Goal: Task Accomplishment & Management: Complete application form

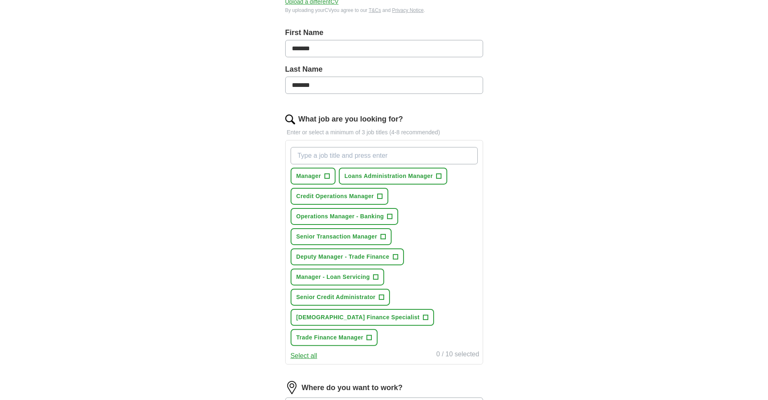
scroll to position [165, 0]
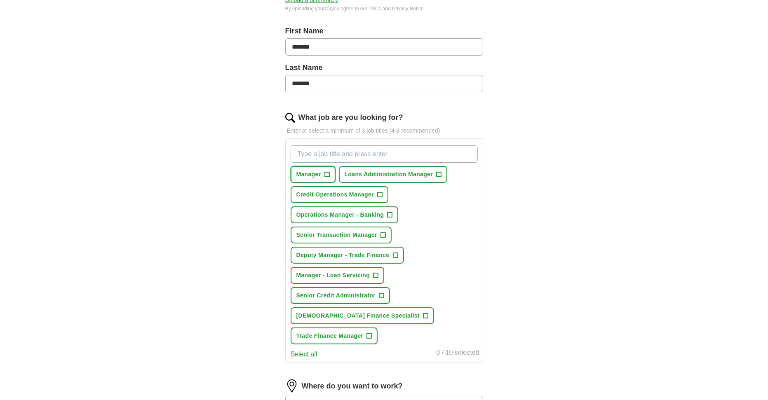
click at [328, 172] on span "+" at bounding box center [326, 174] width 5 height 7
click at [382, 232] on span "+" at bounding box center [383, 235] width 5 height 7
click at [438, 174] on span "+" at bounding box center [438, 174] width 5 height 7
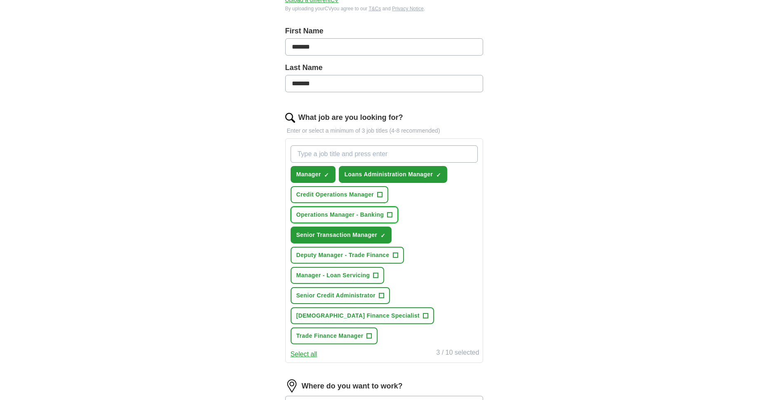
click at [389, 212] on span "+" at bounding box center [389, 215] width 5 height 7
click at [384, 148] on input "What job are you looking for?" at bounding box center [383, 153] width 187 height 17
type input "director"
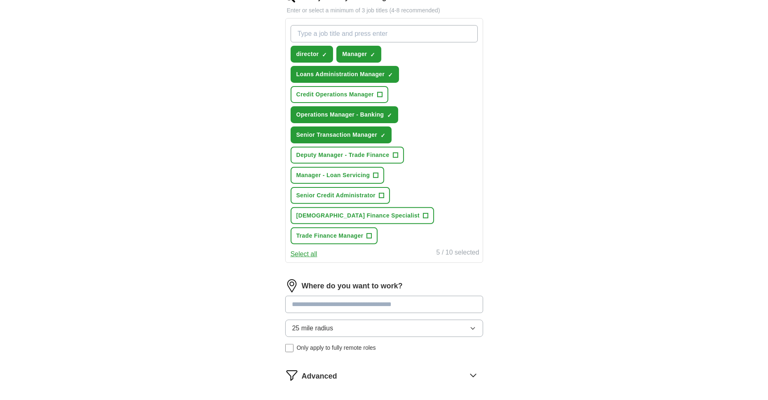
scroll to position [288, 0]
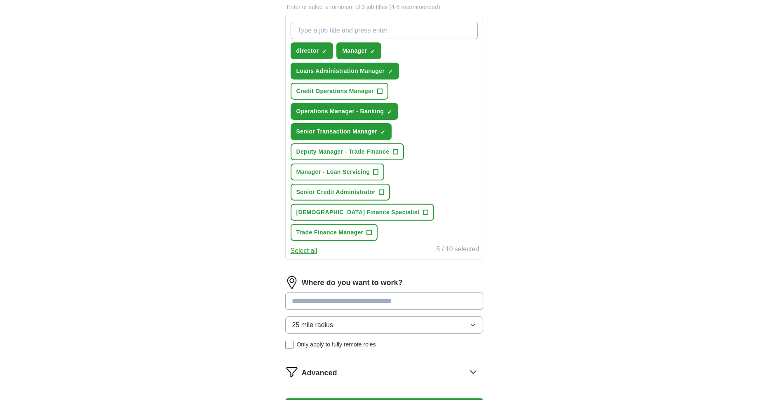
click at [318, 293] on input at bounding box center [384, 301] width 198 height 17
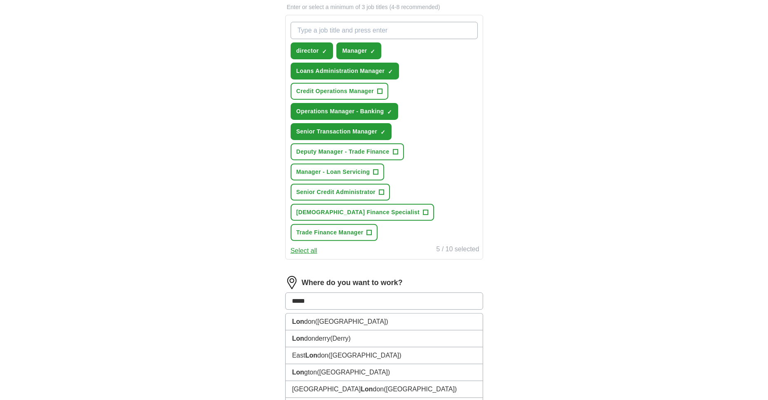
type input "******"
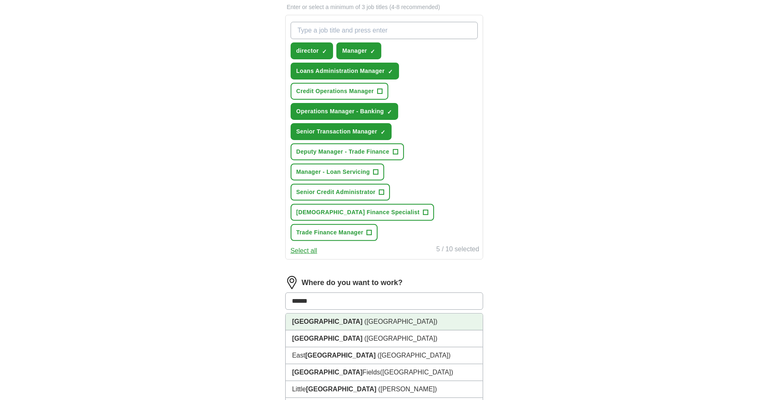
click at [364, 318] on span "([GEOGRAPHIC_DATA])" at bounding box center [400, 321] width 73 height 7
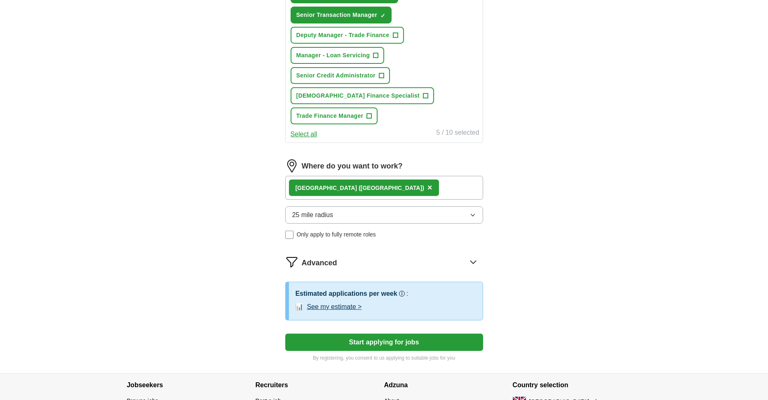
scroll to position [412, 0]
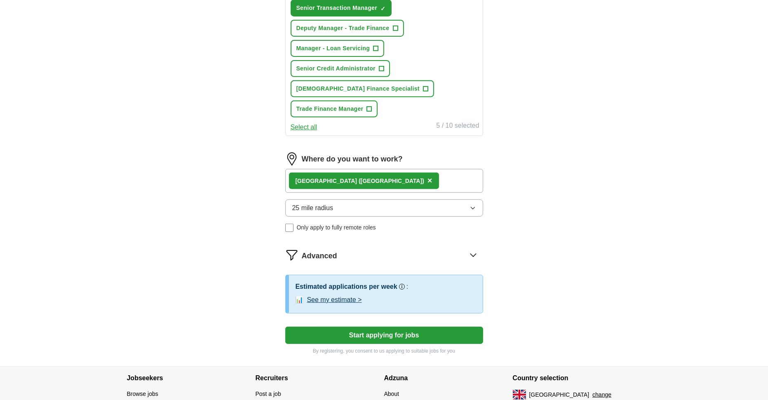
click at [377, 327] on button "Start applying for jobs" at bounding box center [384, 335] width 198 height 17
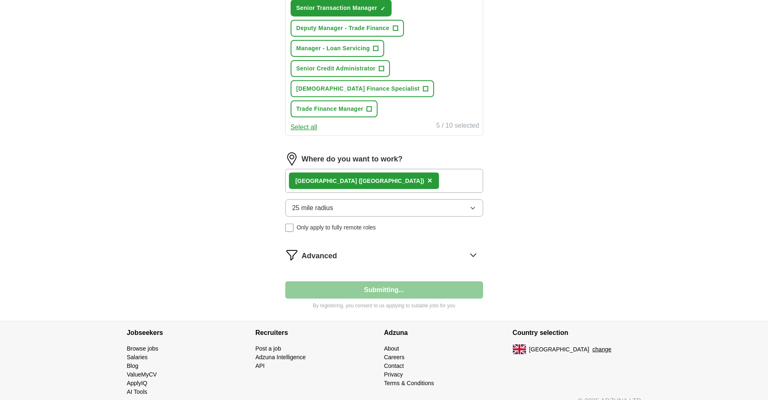
scroll to position [400, 0]
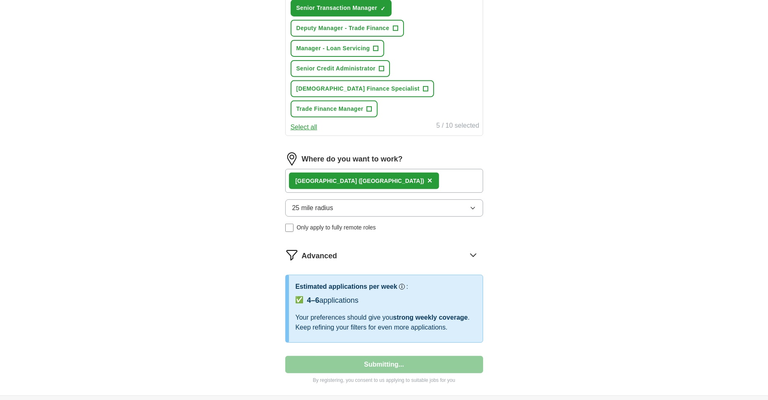
select select "**"
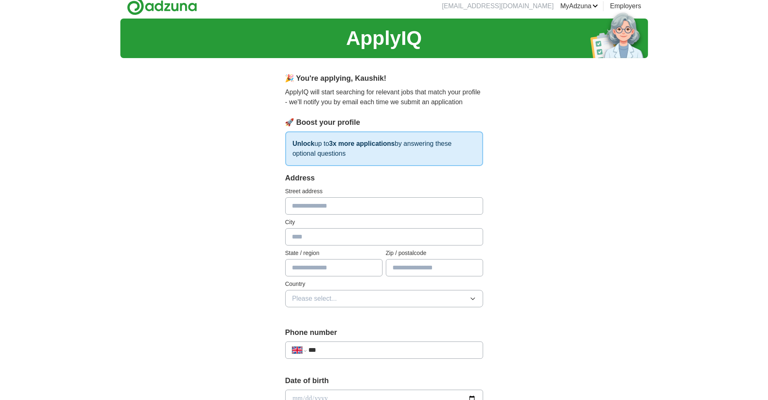
scroll to position [0, 0]
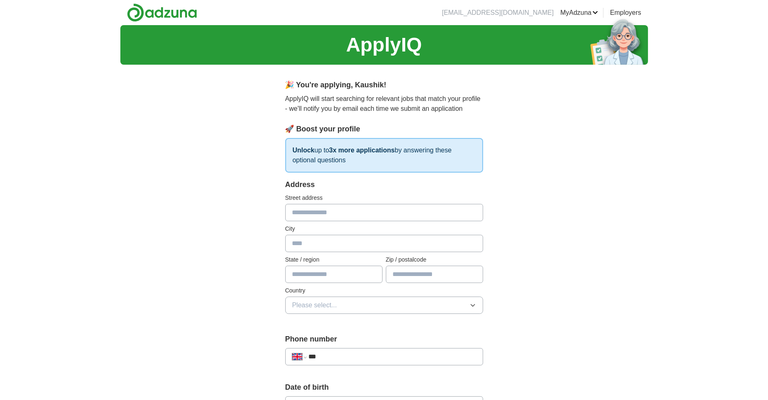
click at [360, 213] on input "text" at bounding box center [384, 212] width 198 height 17
click at [356, 211] on input "text" at bounding box center [384, 212] width 198 height 17
type input "**********"
type input "*******"
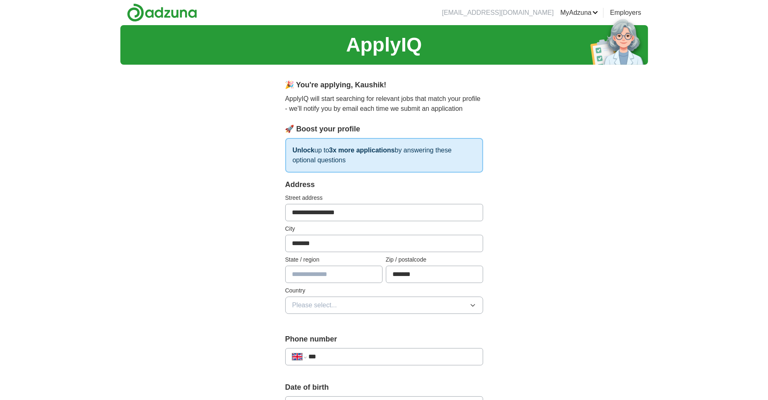
click at [355, 302] on button "Please select..." at bounding box center [384, 305] width 198 height 17
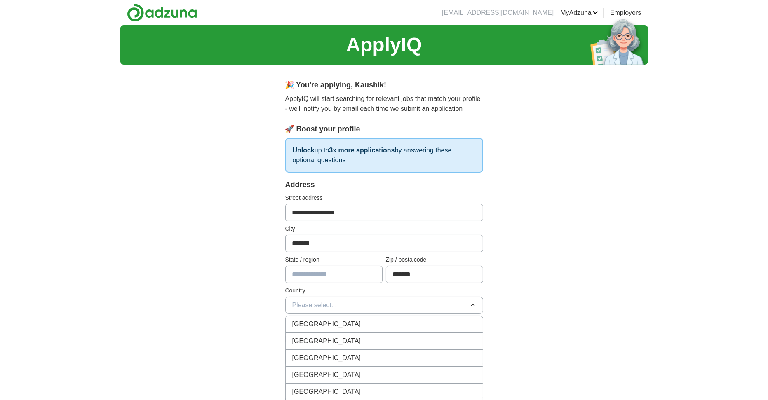
click at [355, 321] on div "[GEOGRAPHIC_DATA]" at bounding box center [384, 324] width 184 height 10
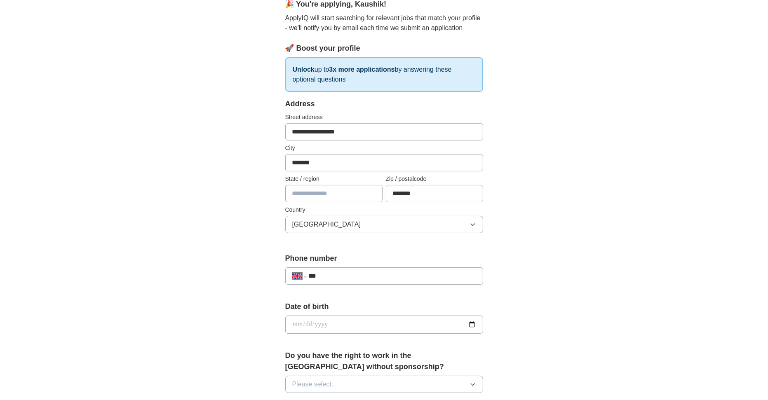
scroll to position [82, 0]
click at [351, 275] on input "***" at bounding box center [391, 274] width 167 height 10
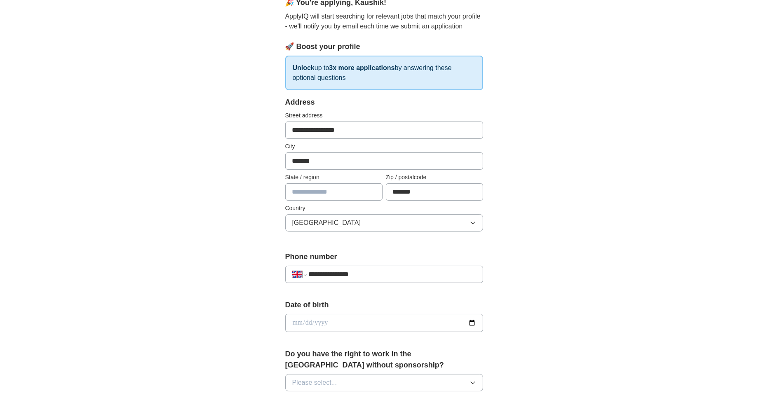
type input "**********"
click at [446, 328] on input "date" at bounding box center [384, 323] width 198 height 18
type input "**********"
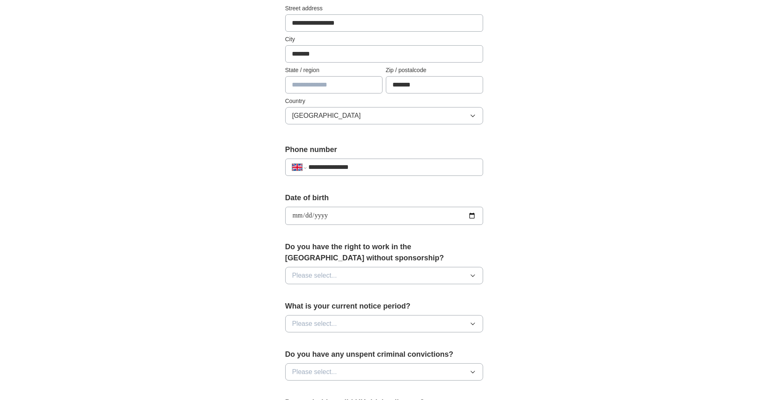
scroll to position [206, 0]
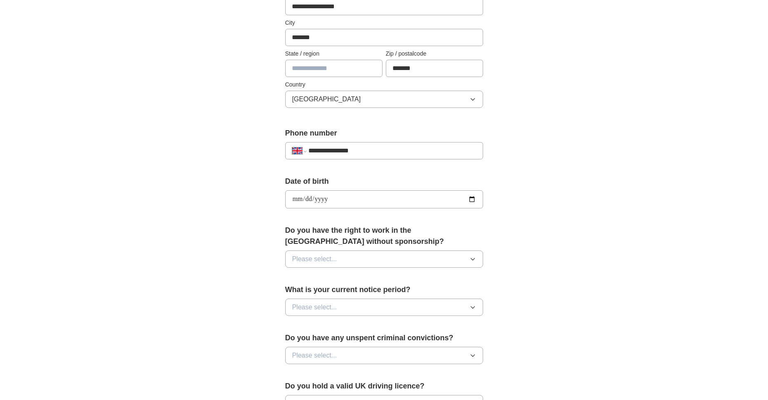
click at [386, 255] on button "Please select..." at bounding box center [384, 259] width 198 height 17
click at [311, 275] on div "Yes" at bounding box center [384, 278] width 184 height 10
click at [316, 306] on span "Please select..." at bounding box center [314, 307] width 45 height 10
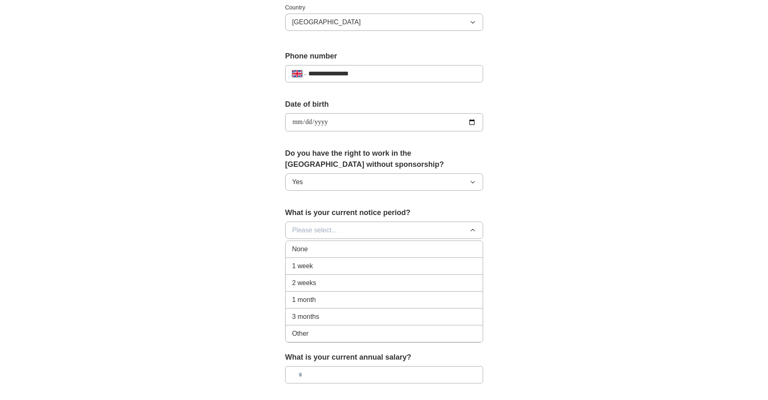
scroll to position [288, 0]
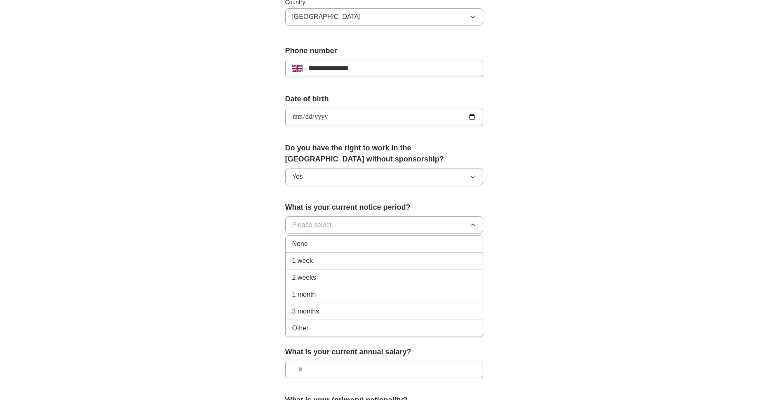
click at [314, 253] on li "1 week" at bounding box center [384, 261] width 197 height 17
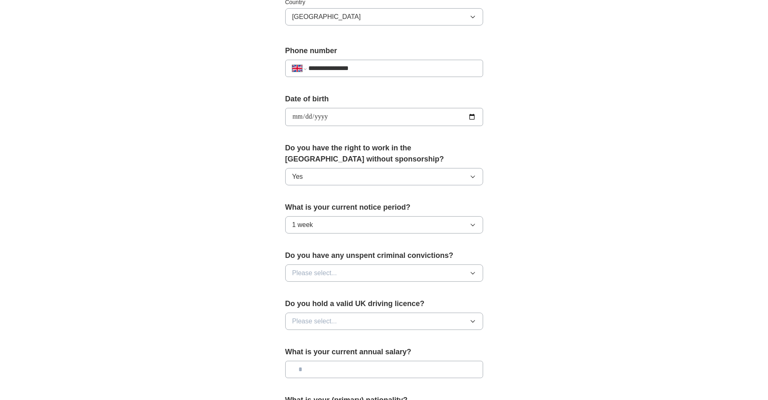
click at [321, 272] on span "Please select..." at bounding box center [314, 273] width 45 height 10
click at [314, 305] on div "No" at bounding box center [384, 309] width 184 height 10
click at [315, 319] on span "Please select..." at bounding box center [314, 321] width 45 height 10
click at [314, 342] on div "Yes" at bounding box center [384, 340] width 184 height 10
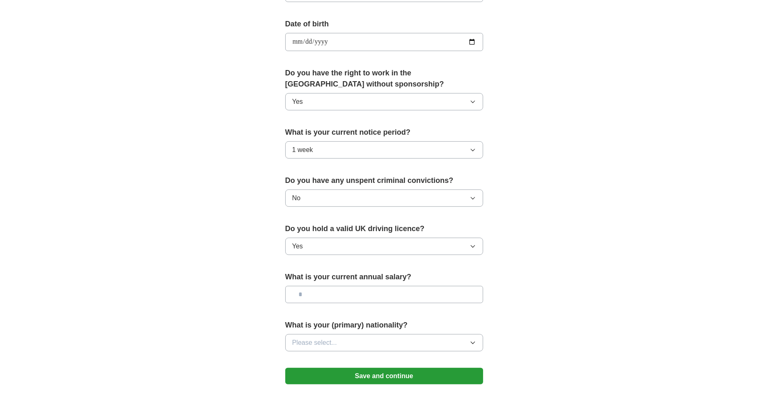
scroll to position [371, 0]
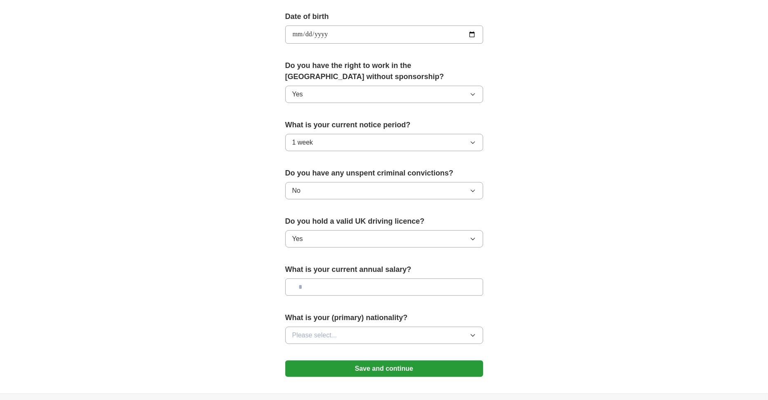
click at [332, 285] on input "text" at bounding box center [384, 287] width 198 height 17
type input "********"
click at [341, 335] on button "Please select..." at bounding box center [384, 335] width 198 height 17
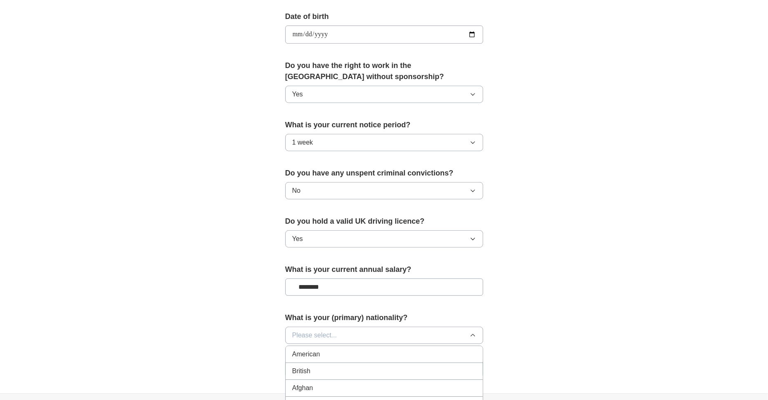
click at [333, 372] on div "British" at bounding box center [384, 371] width 184 height 10
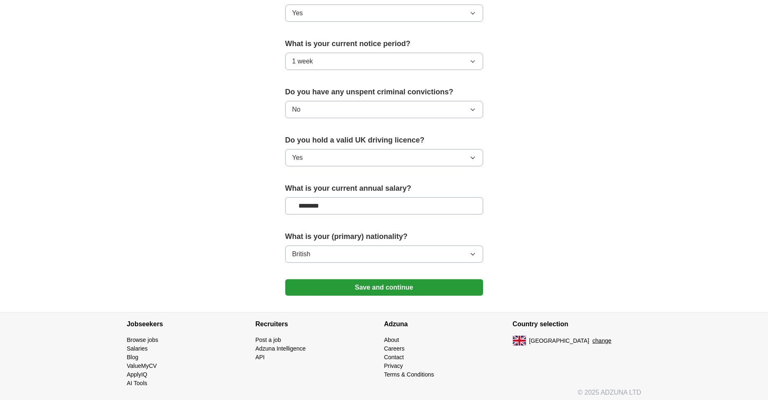
scroll to position [453, 0]
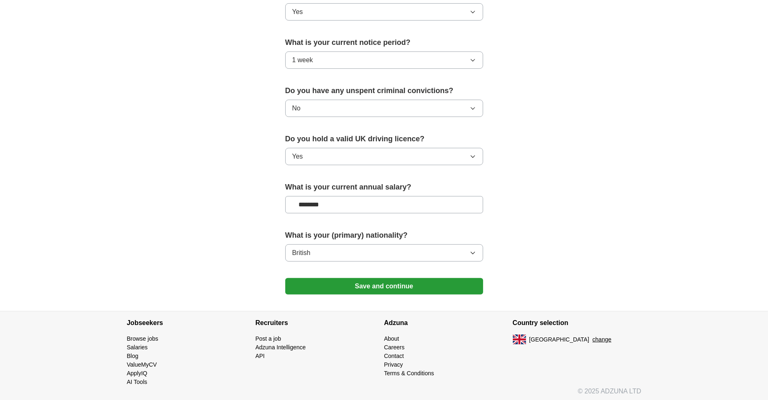
click at [377, 285] on button "Save and continue" at bounding box center [384, 286] width 198 height 16
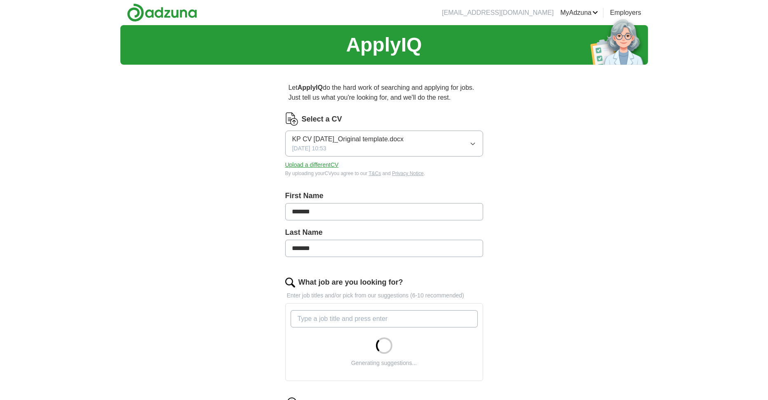
click at [370, 320] on input "What job are you looking for?" at bounding box center [383, 318] width 187 height 17
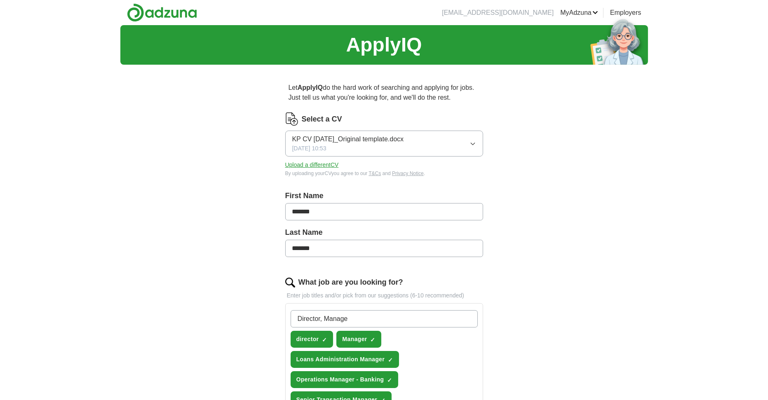
type input "Director, Manager"
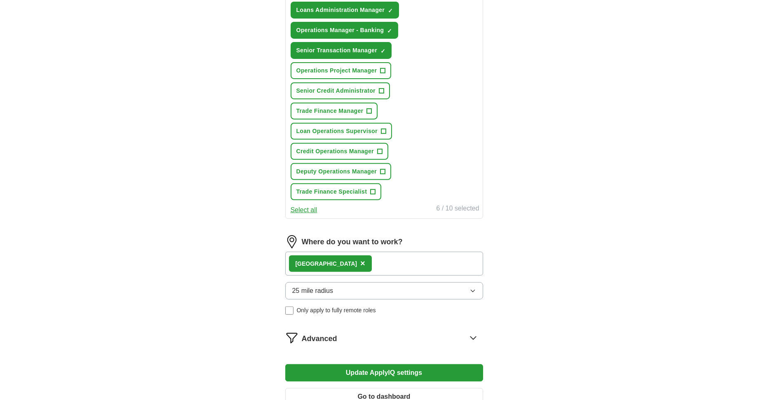
scroll to position [371, 0]
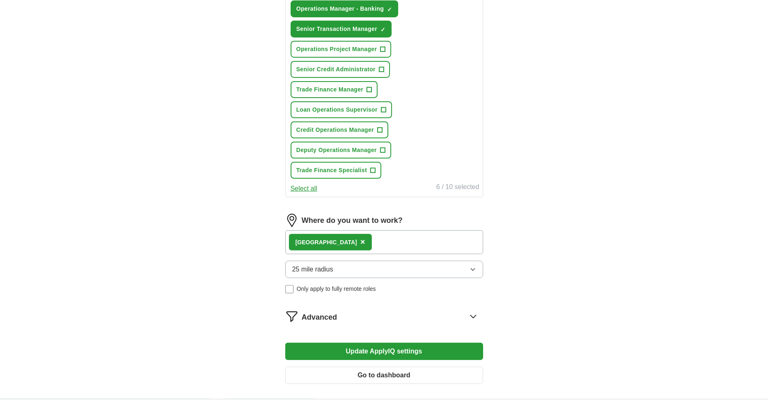
click at [372, 343] on button "Update ApplyIQ settings" at bounding box center [384, 351] width 198 height 17
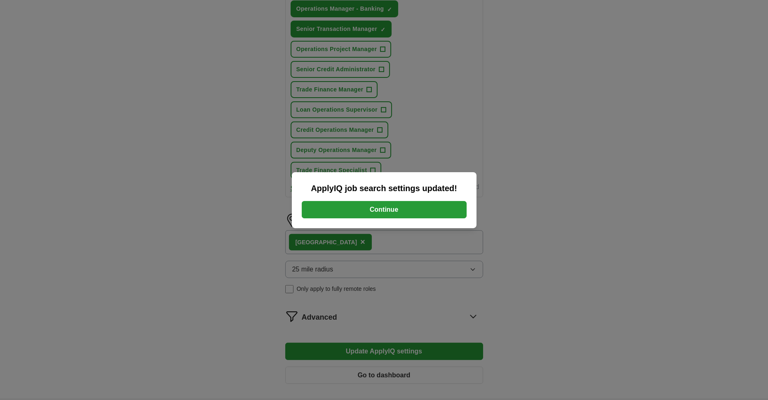
click at [377, 211] on button "Continue" at bounding box center [384, 209] width 165 height 17
